Goal: Navigation & Orientation: Find specific page/section

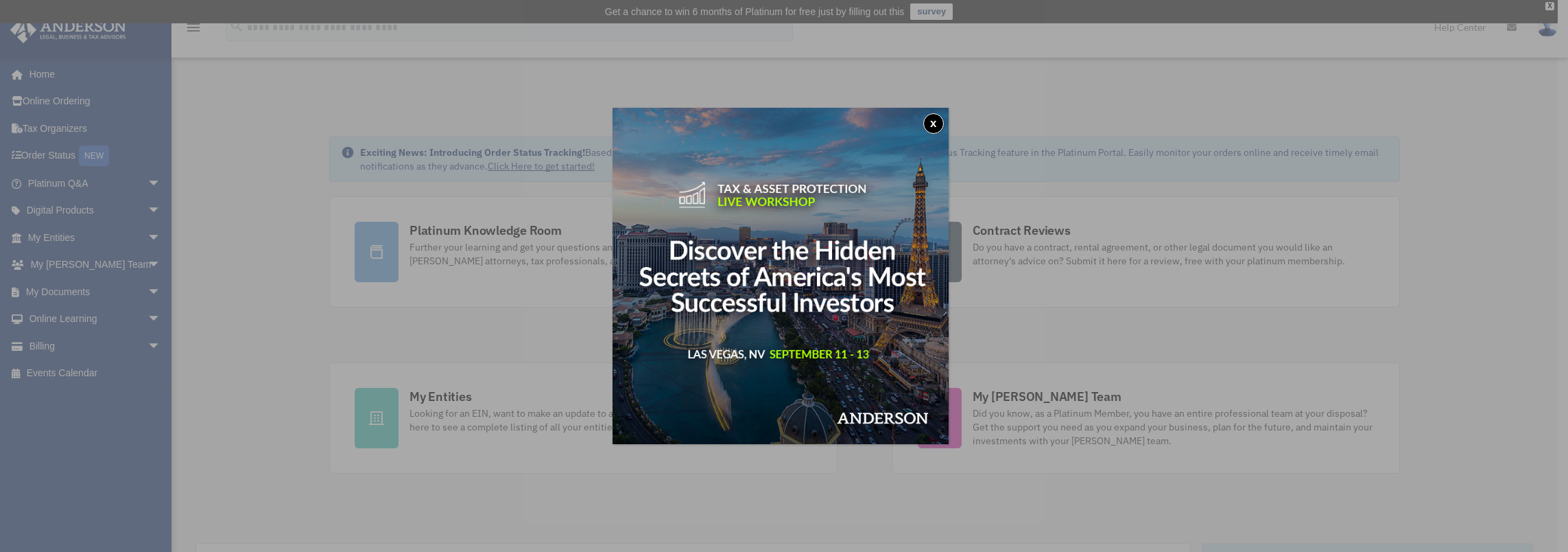
click at [939, 121] on button "x" at bounding box center [934, 124] width 21 height 21
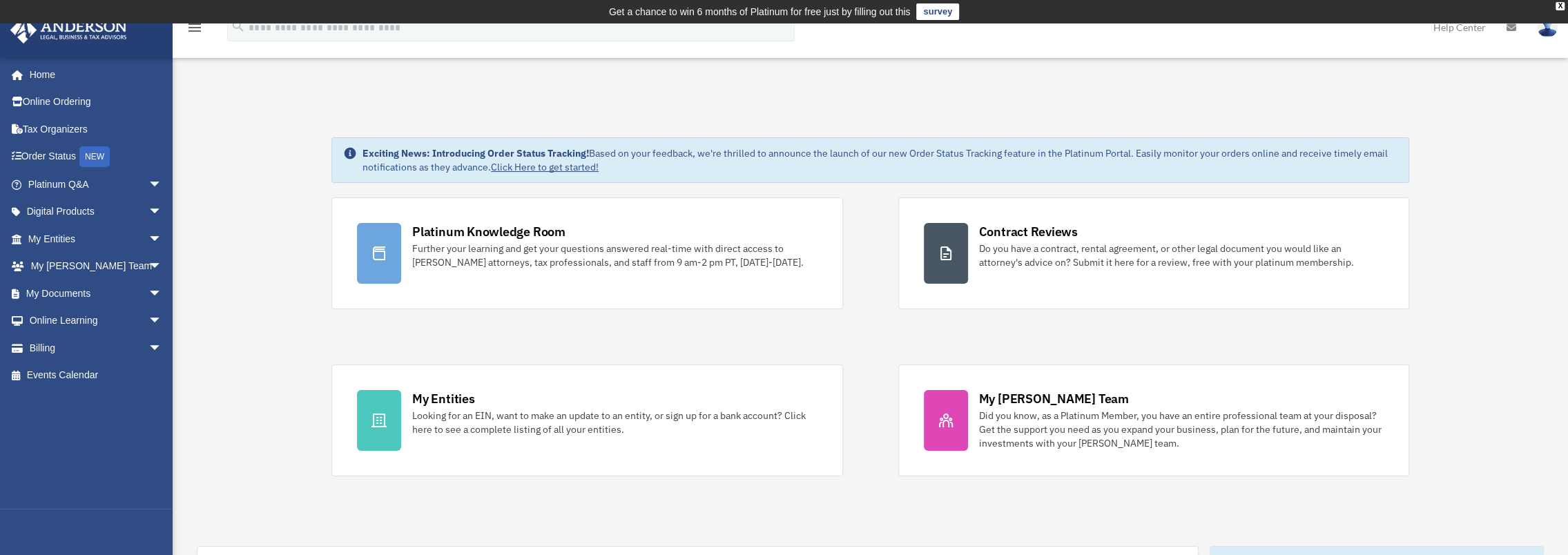
click at [1542, 26] on img at bounding box center [1547, 27] width 21 height 20
click at [1321, 95] on link "Reset Password" at bounding box center [1340, 92] width 138 height 28
click at [1551, 27] on img at bounding box center [1547, 27] width 21 height 20
click at [1309, 90] on link "Reset Password" at bounding box center [1340, 92] width 138 height 28
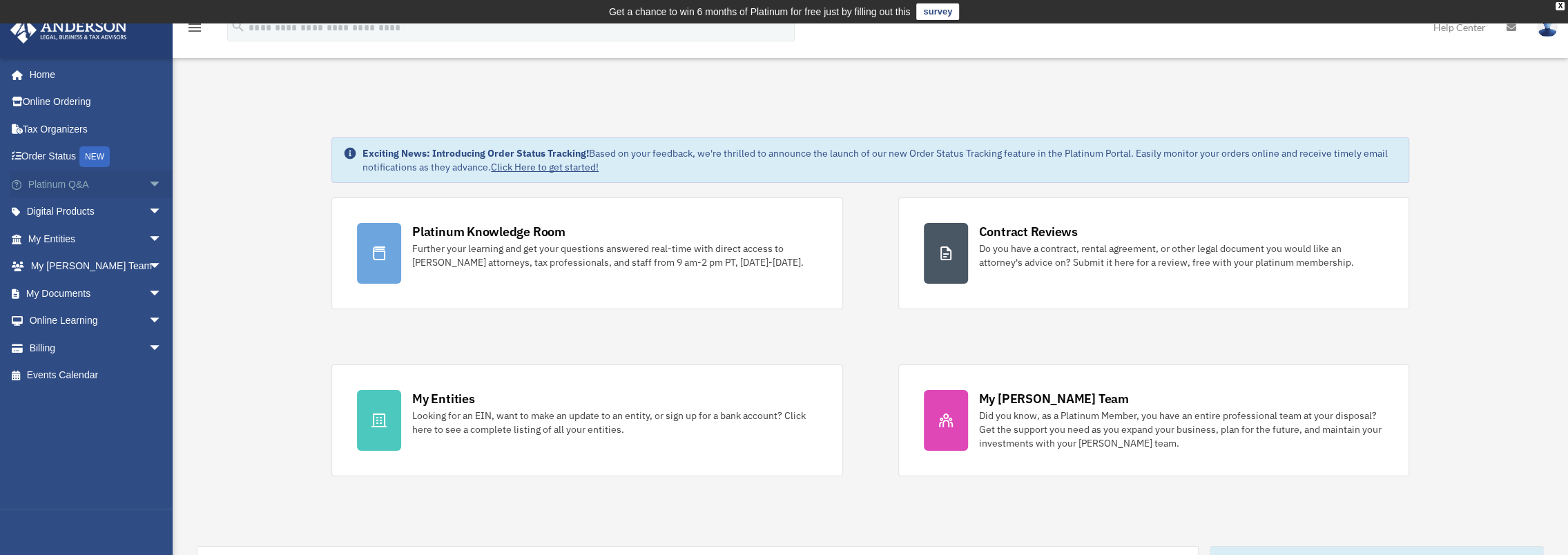
click at [148, 179] on span "arrow_drop_down" at bounding box center [162, 184] width 28 height 28
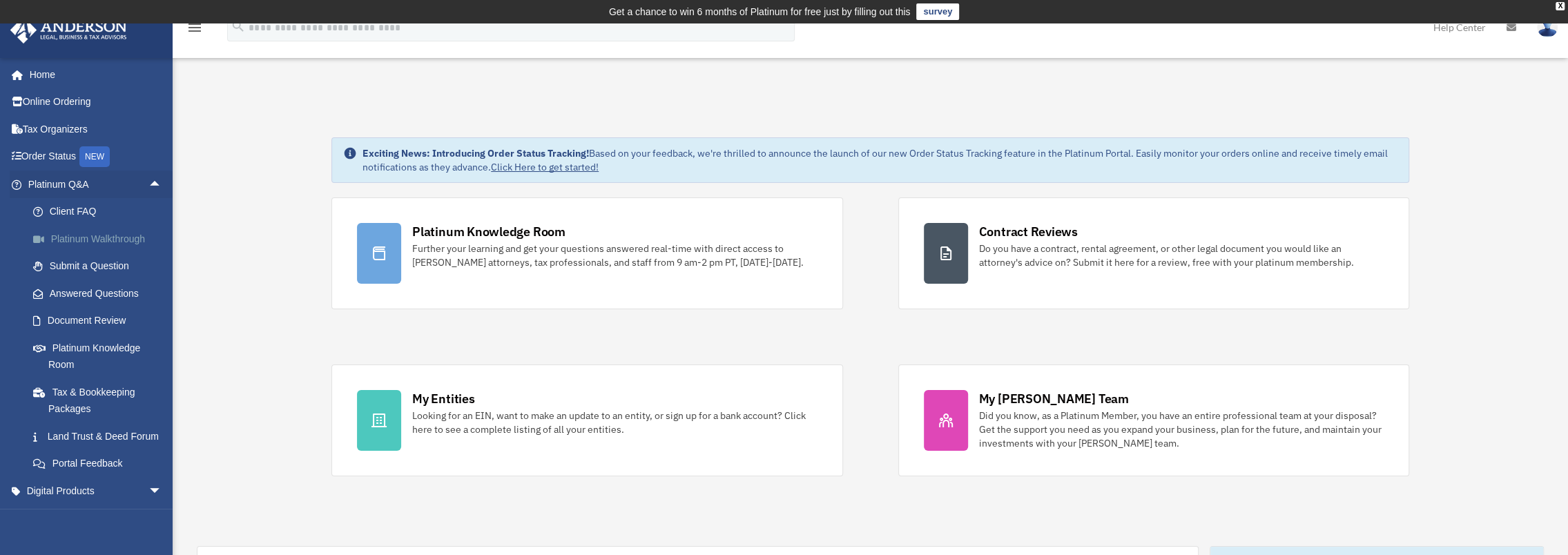
click at [107, 238] on link "Platinum Walkthrough" at bounding box center [101, 238] width 164 height 28
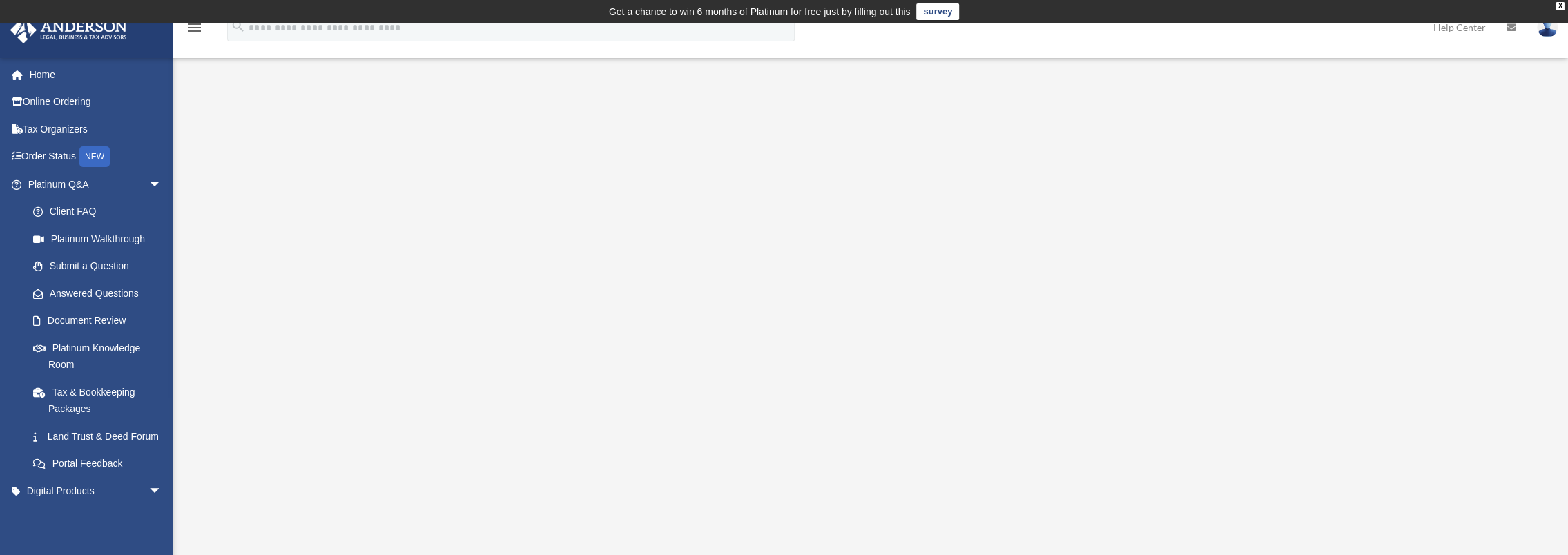
click at [1404, 340] on div "Platinum Walkthrough [EMAIL_ADDRESS][DOMAIN_NAME] Sign Out [EMAIL_ADDRESS][DOMA…" at bounding box center [784, 352] width 1568 height 533
click at [1404, 340] on div "Platinum Walkthrough gjm@gci.net Sign Out gjm@gci.net Home Online Ordering Tax …" at bounding box center [784, 352] width 1568 height 533
click at [108, 266] on link "Submit a Question" at bounding box center [101, 266] width 164 height 28
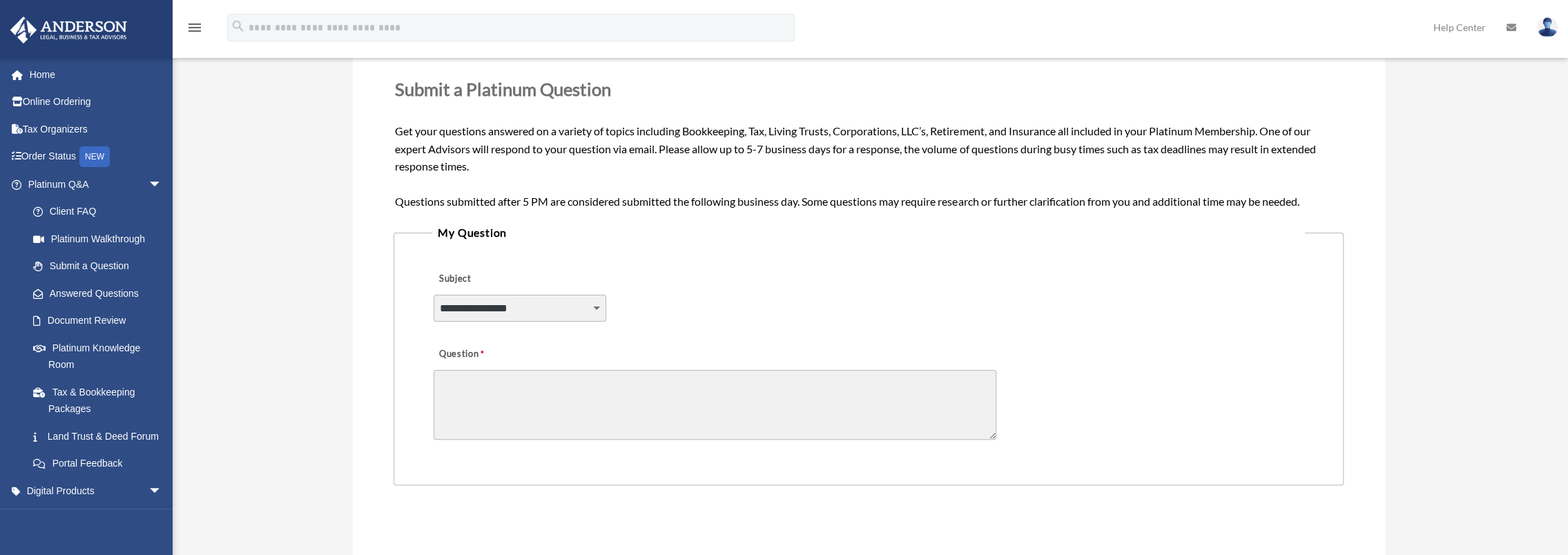
scroll to position [207, 0]
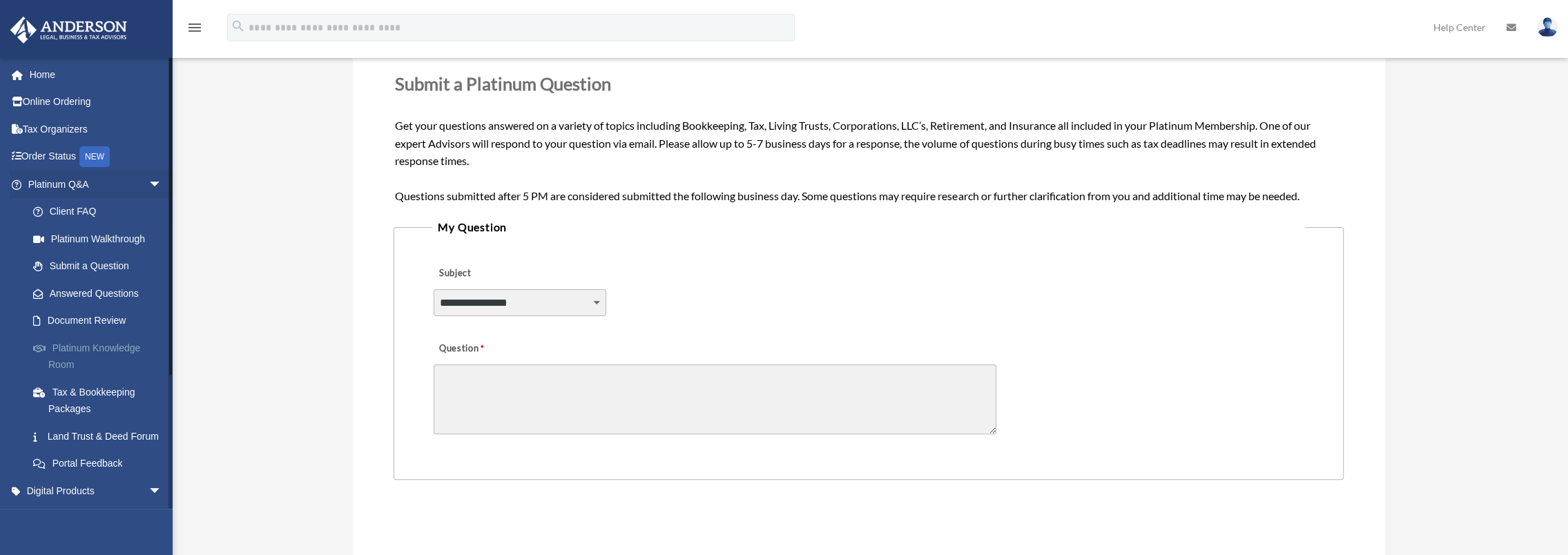
click at [117, 351] on link "Platinum Knowledge Room" at bounding box center [101, 356] width 164 height 44
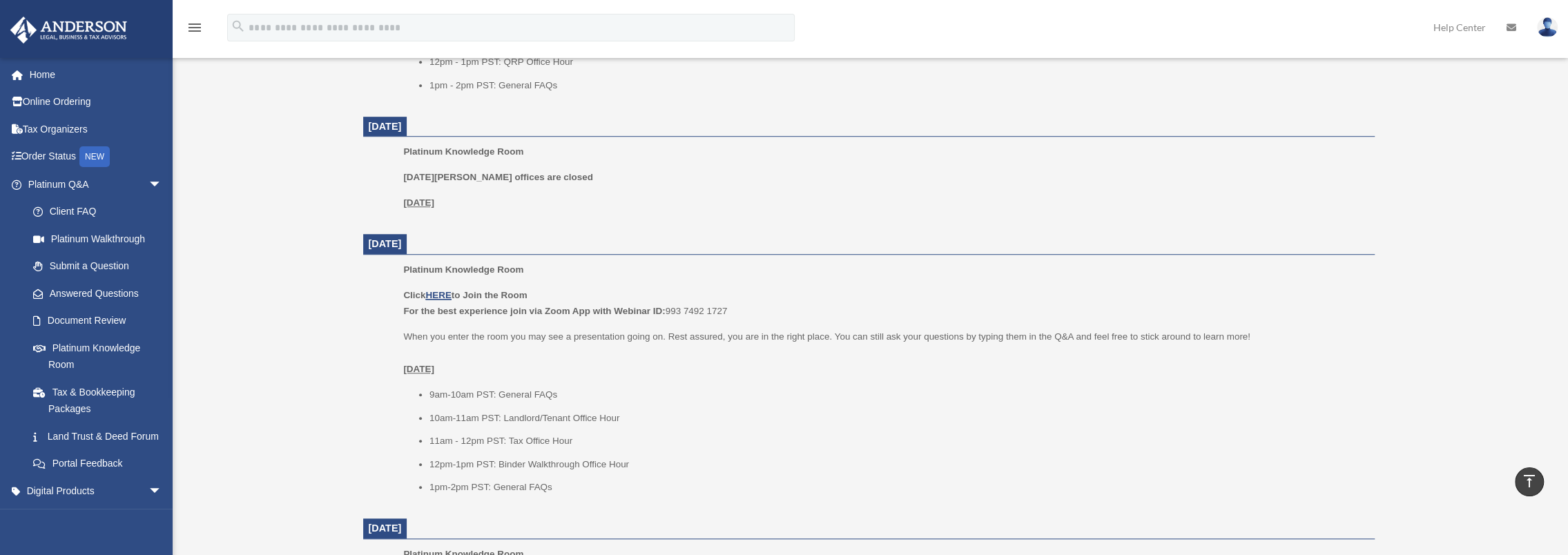
scroll to position [829, 0]
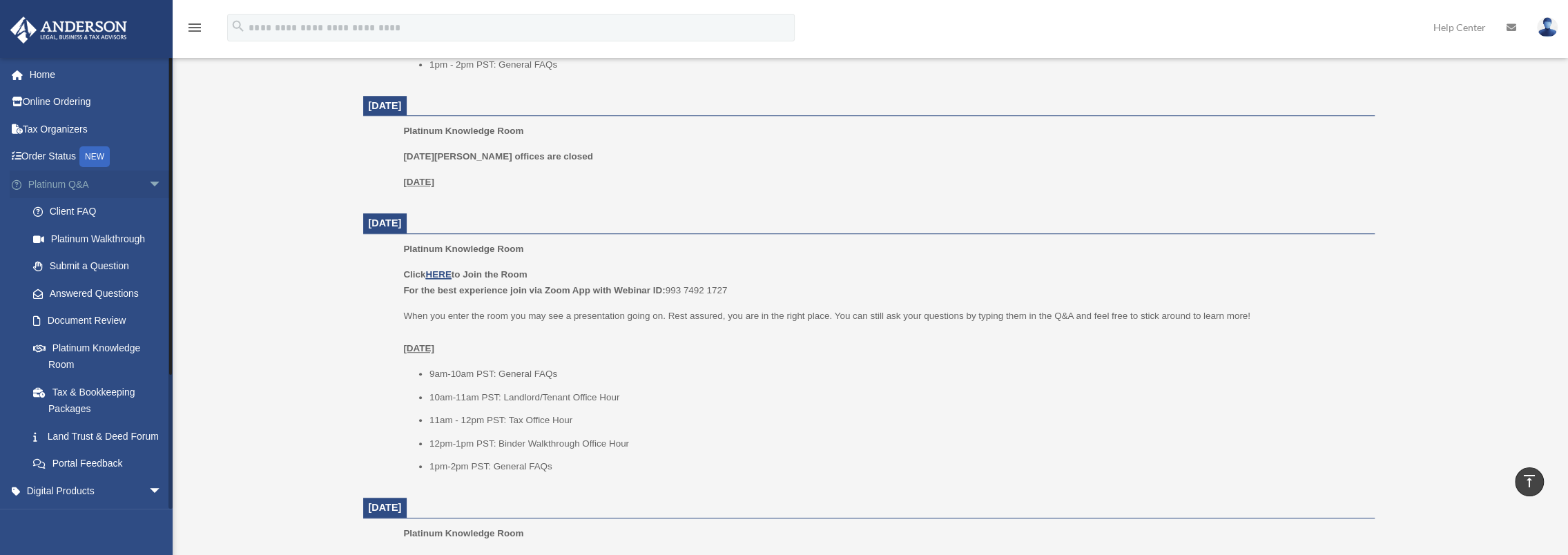
click at [151, 181] on span "arrow_drop_down" at bounding box center [162, 184] width 28 height 28
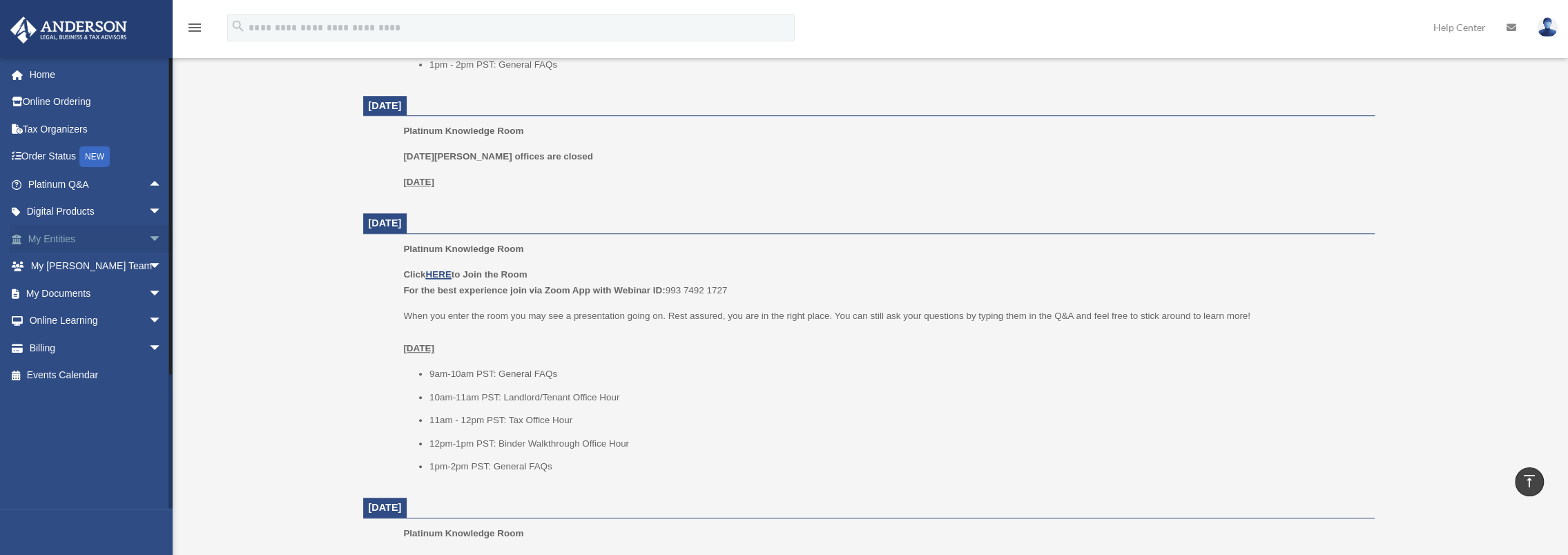
click at [148, 234] on span "arrow_drop_down" at bounding box center [162, 238] width 28 height 28
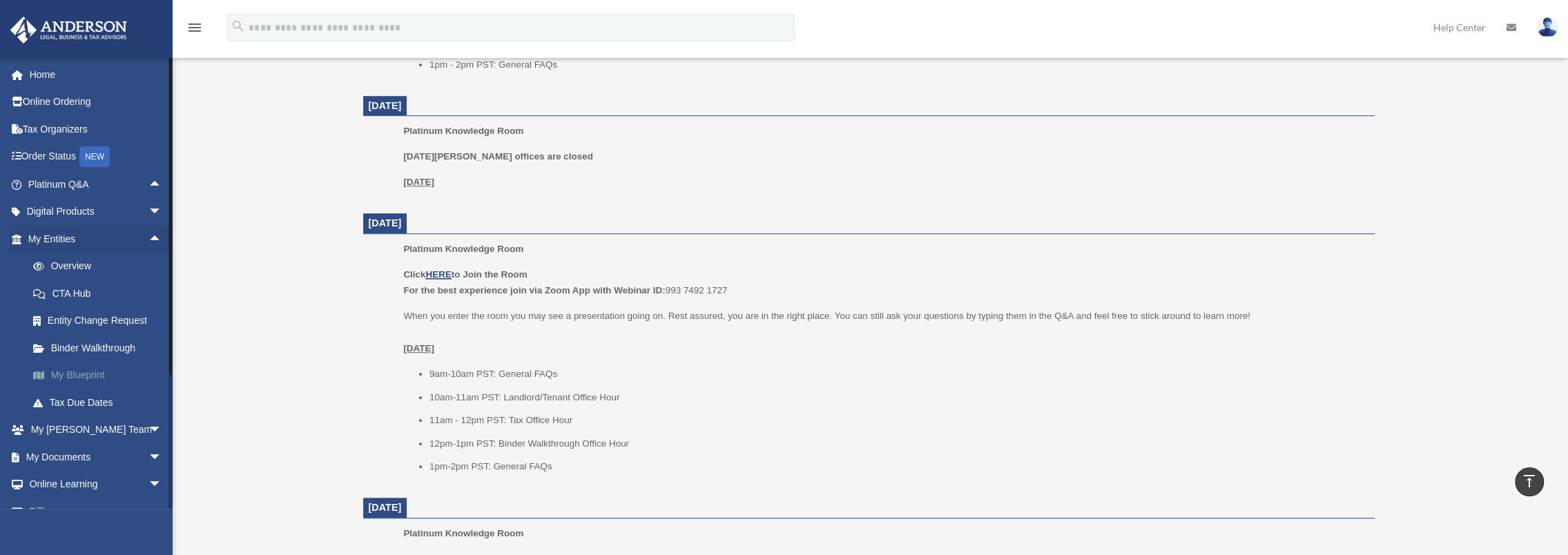
click at [90, 376] on link "My Blueprint" at bounding box center [101, 375] width 164 height 28
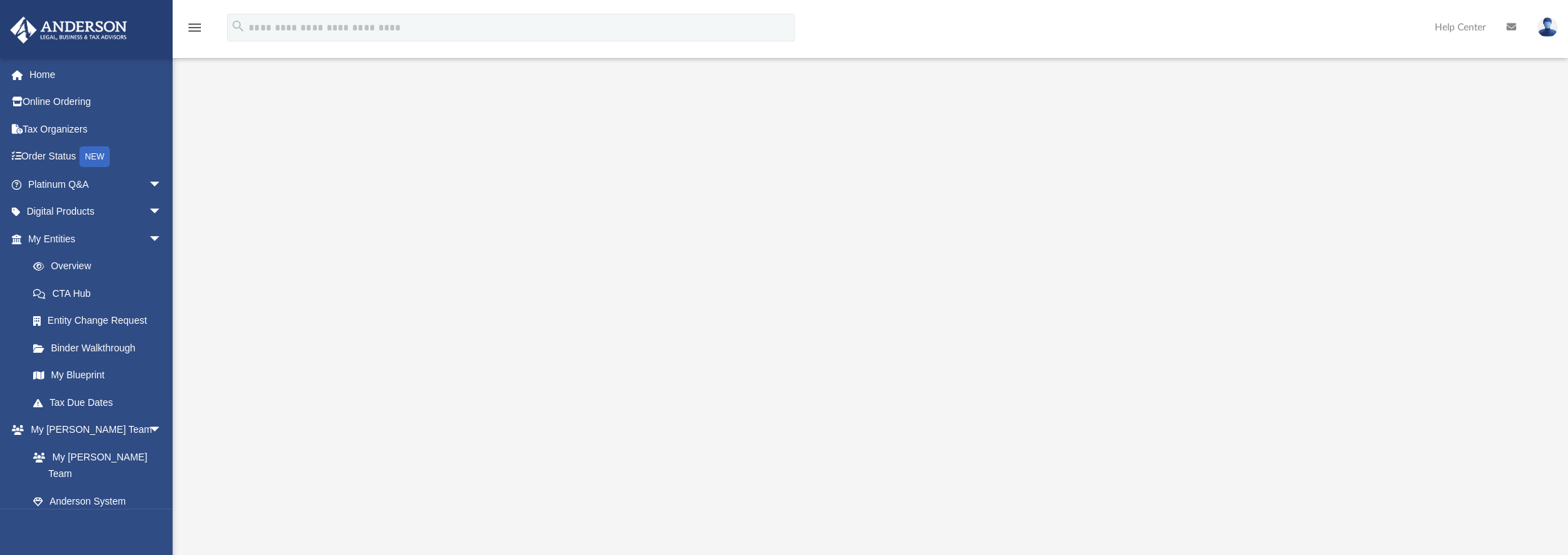
scroll to position [109, 0]
